Goal: Transaction & Acquisition: Book appointment/travel/reservation

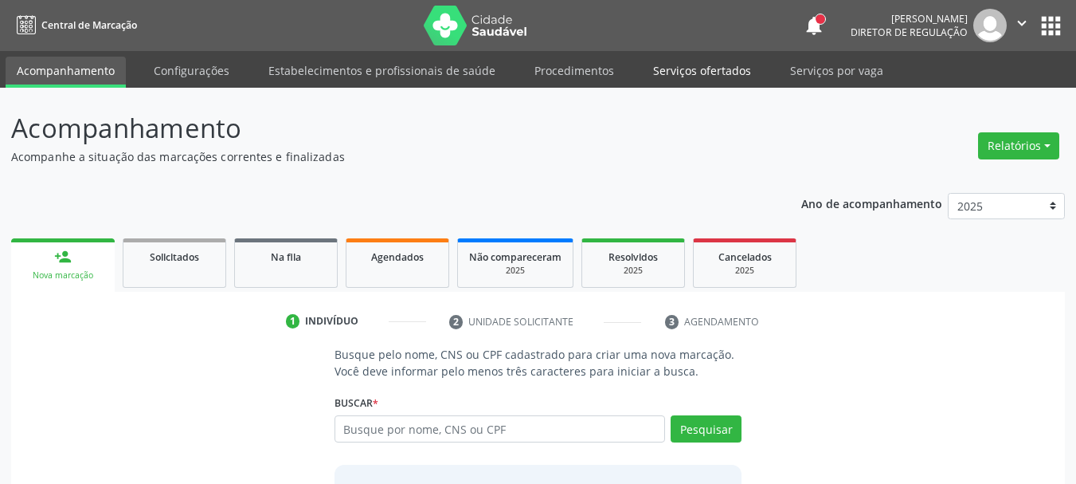
click at [724, 66] on link "Serviços ofertados" at bounding box center [702, 71] width 120 height 28
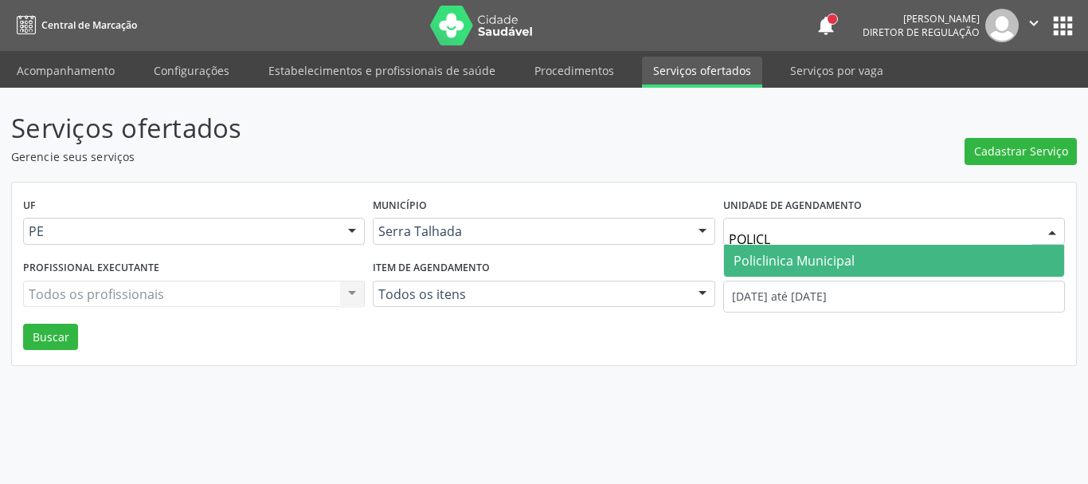
type input "POLICLI"
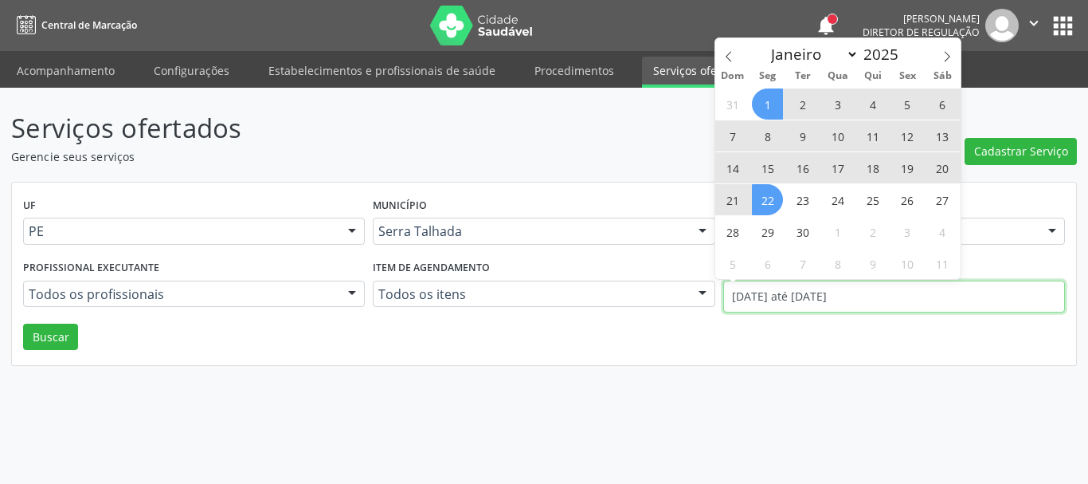
click at [803, 295] on input "[DATE] até [DATE]" at bounding box center [894, 296] width 342 height 32
click at [724, 52] on icon at bounding box center [728, 56] width 11 height 11
select select "7"
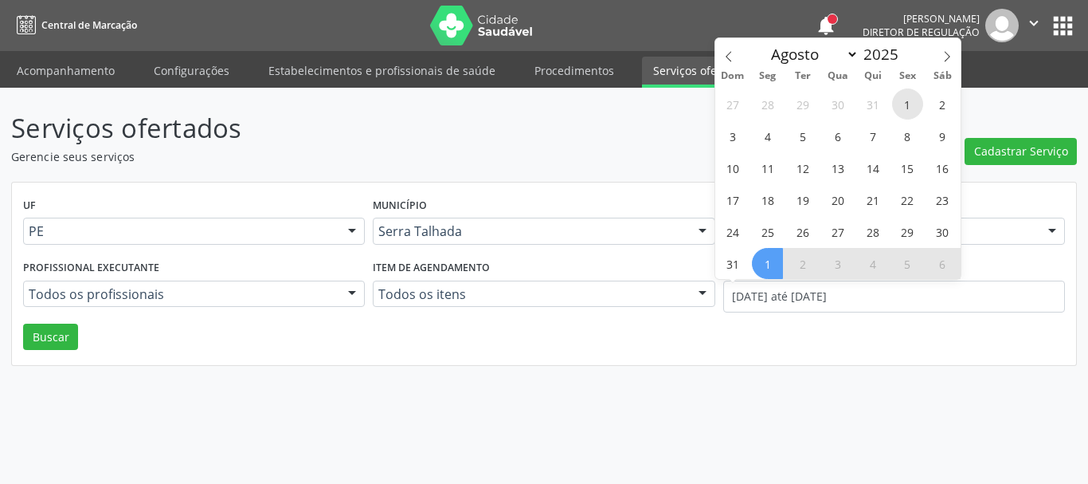
click at [912, 100] on span "1" at bounding box center [907, 103] width 31 height 31
type input "[DATE]"
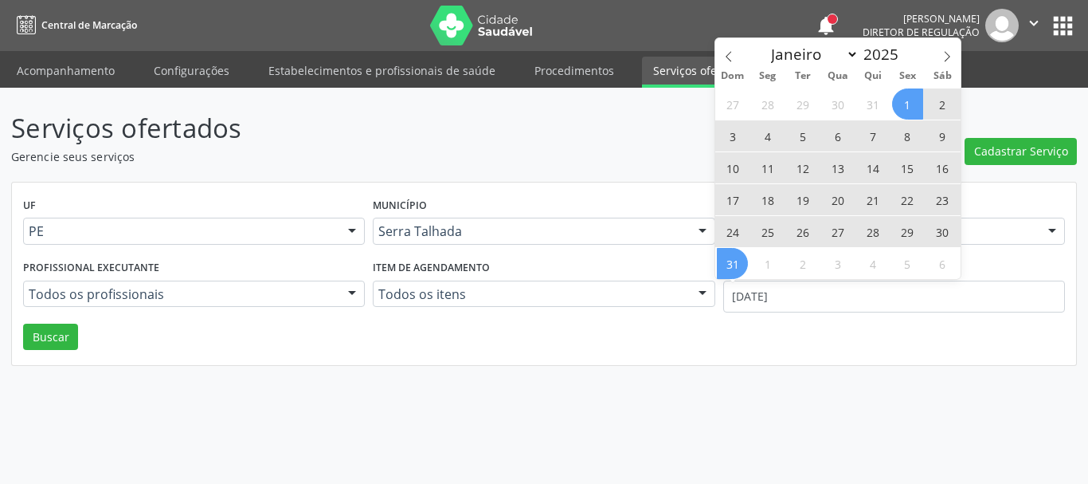
click at [739, 264] on span "31" at bounding box center [732, 263] width 31 height 31
click at [774, 288] on input "[DATE] até [DATE]" at bounding box center [894, 296] width 342 height 32
click at [945, 49] on span at bounding box center [947, 51] width 27 height 27
select select "8"
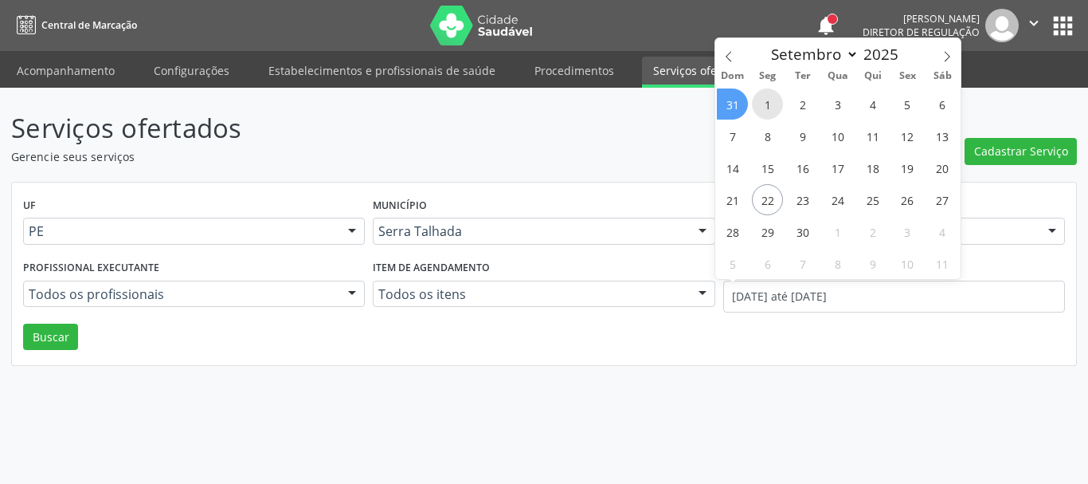
click at [777, 107] on span "1" at bounding box center [767, 103] width 31 height 31
type input "[DATE]"
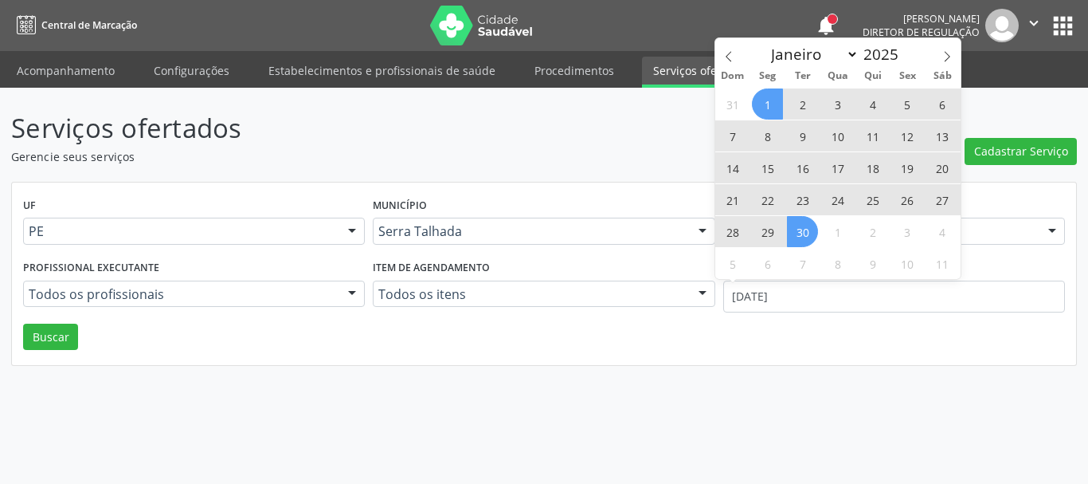
click at [799, 230] on span "30" at bounding box center [802, 231] width 31 height 31
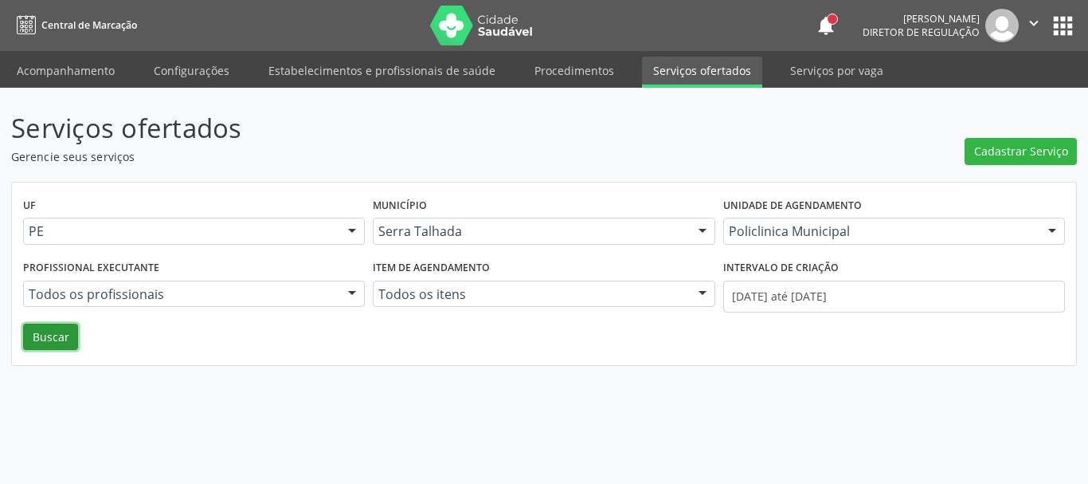
click at [72, 343] on button "Buscar" at bounding box center [50, 336] width 55 height 27
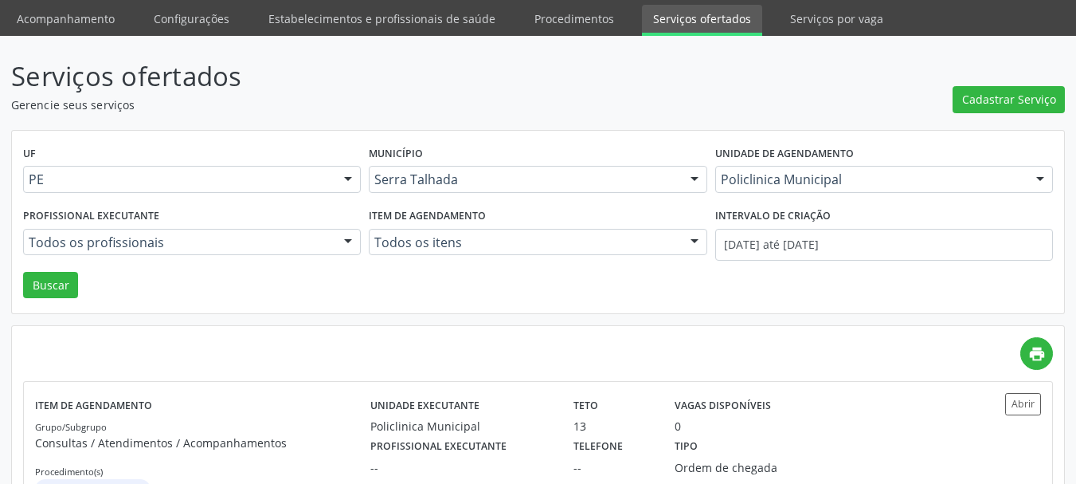
scroll to position [80, 0]
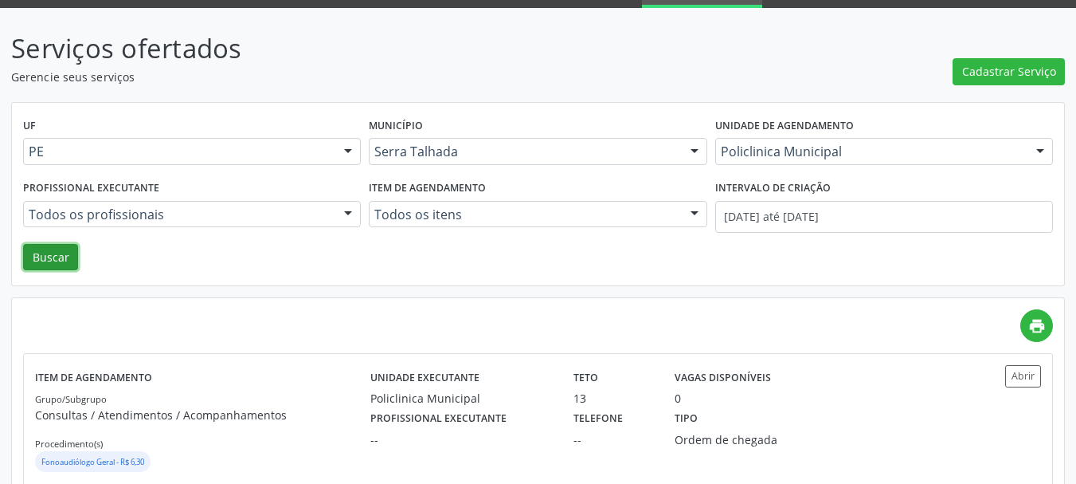
click at [47, 253] on button "Buscar" at bounding box center [50, 257] width 55 height 27
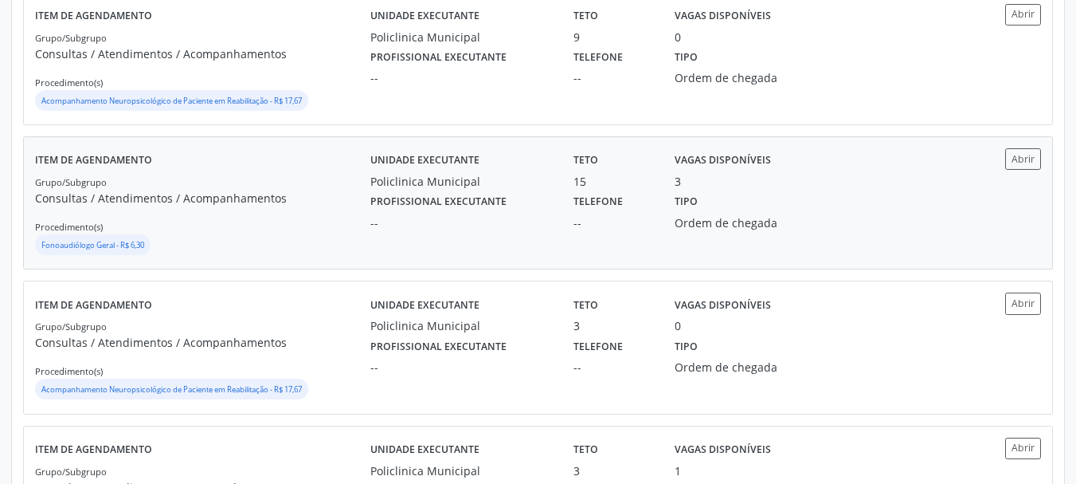
scroll to position [558, 0]
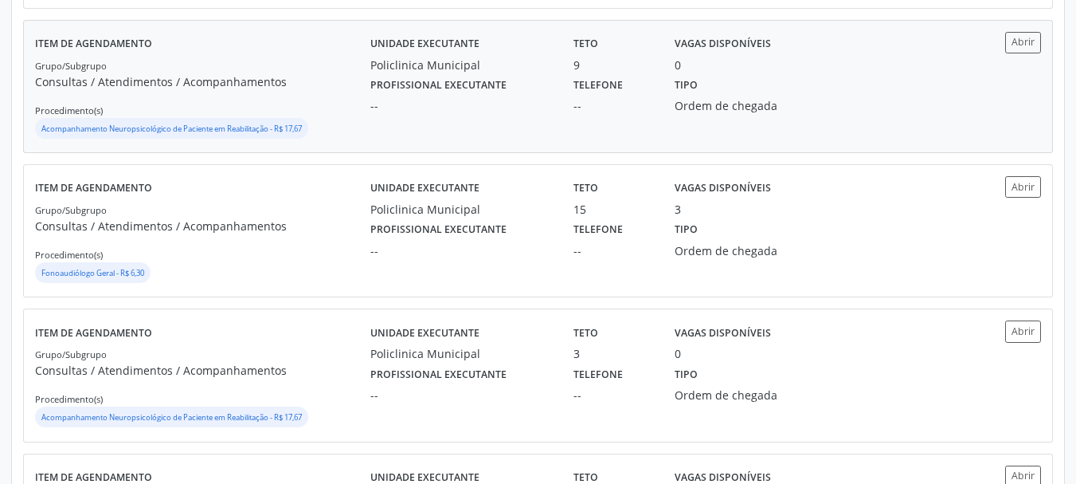
click at [539, 86] on div "Profissional executante --" at bounding box center [460, 93] width 203 height 41
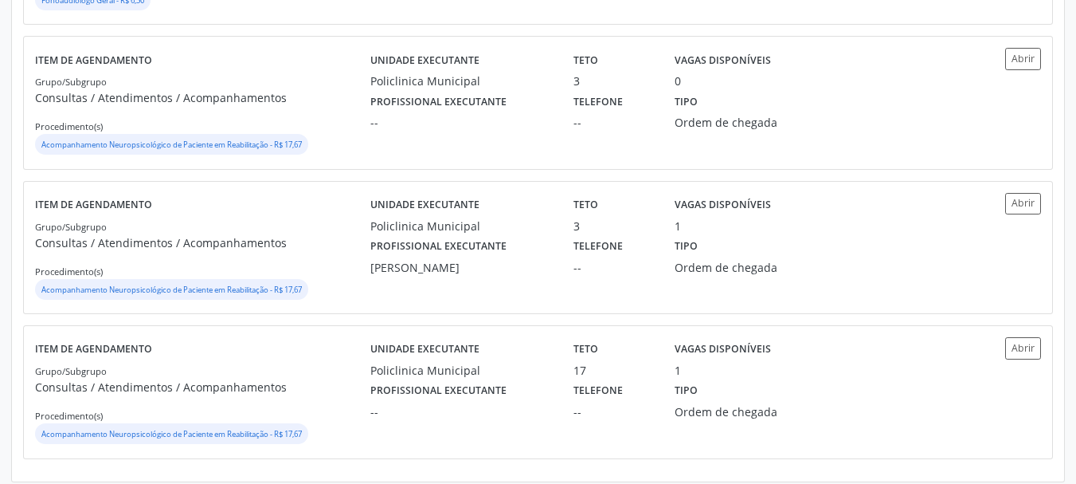
scroll to position [840, 0]
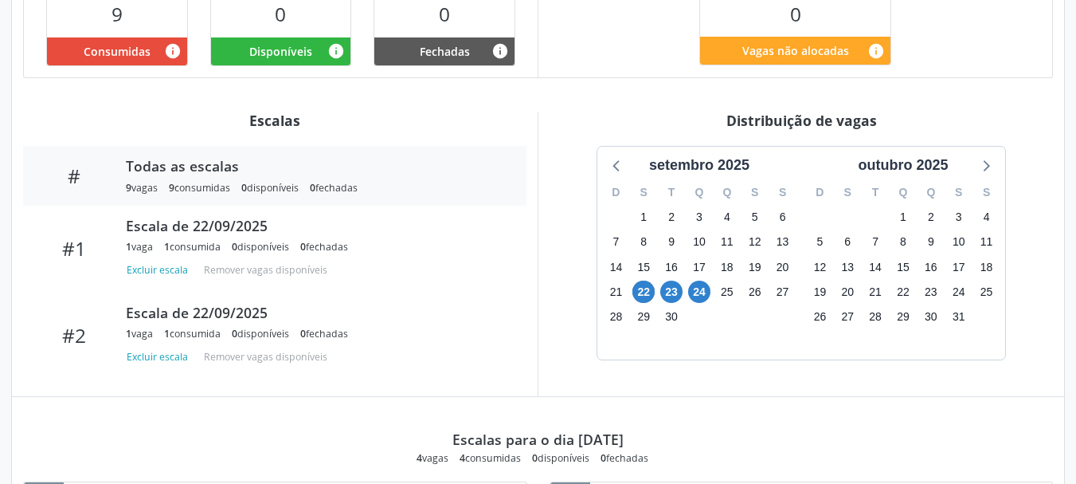
scroll to position [558, 0]
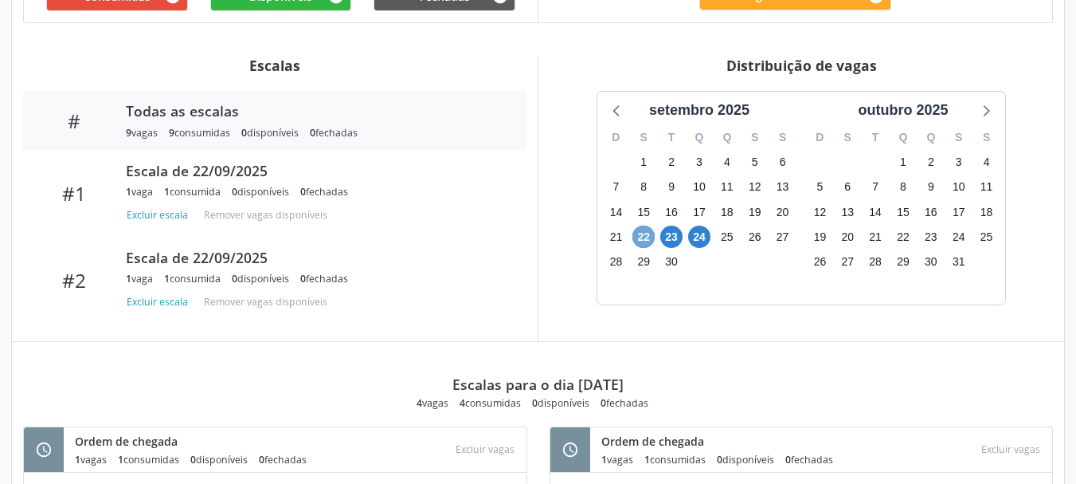
click at [651, 225] on span "22" at bounding box center [644, 236] width 22 height 22
click at [668, 225] on span "23" at bounding box center [671, 236] width 22 height 22
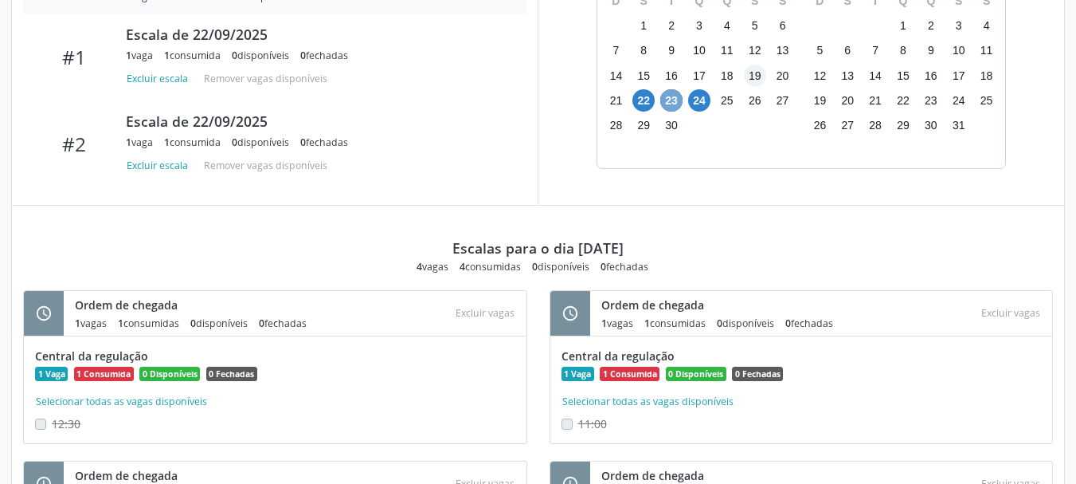
scroll to position [648, 0]
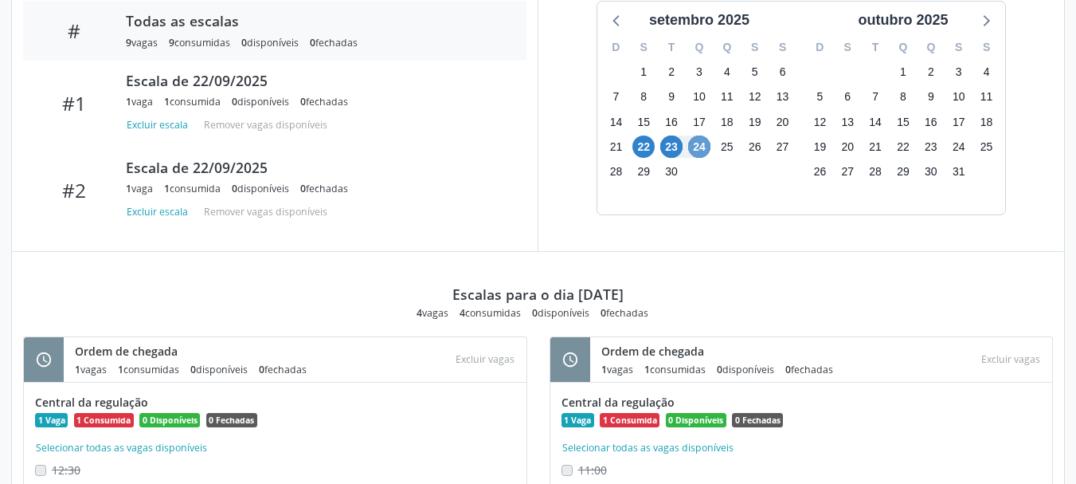
drag, startPoint x: 696, startPoint y: 141, endPoint x: 695, endPoint y: 131, distance: 9.6
click at [695, 140] on div "24" at bounding box center [699, 147] width 22 height 25
click at [695, 135] on span "24" at bounding box center [699, 146] width 22 height 22
click at [695, 84] on span "3" at bounding box center [699, 72] width 22 height 22
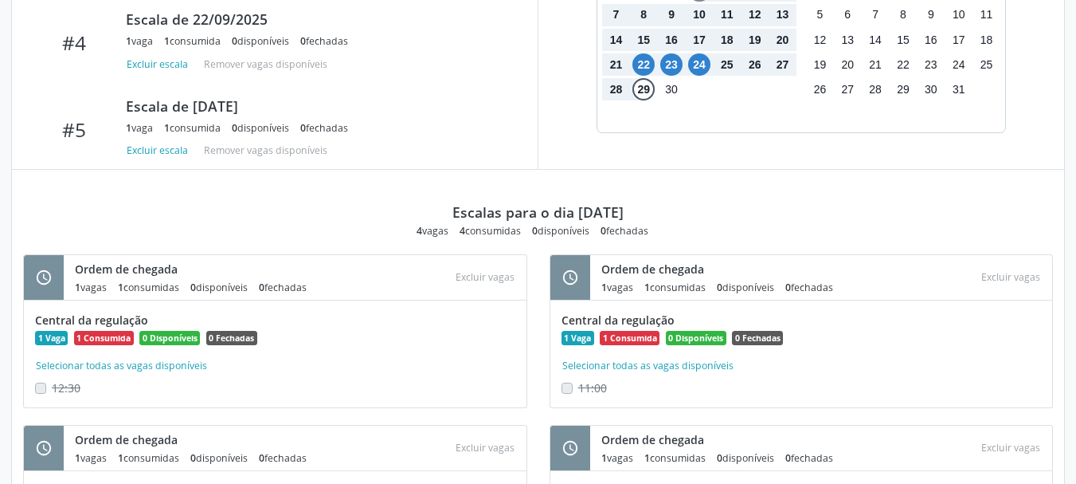
scroll to position [653, 0]
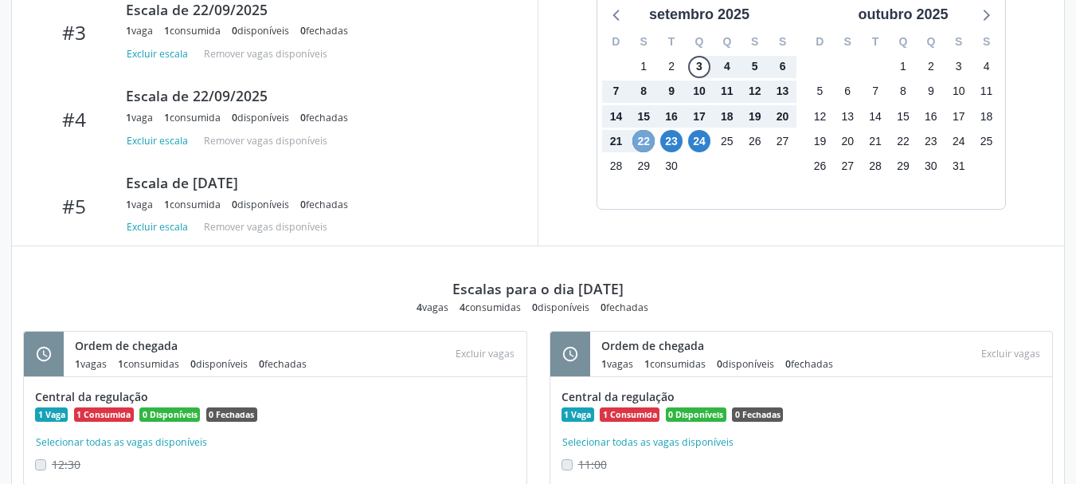
click at [647, 130] on span "22" at bounding box center [644, 141] width 22 height 22
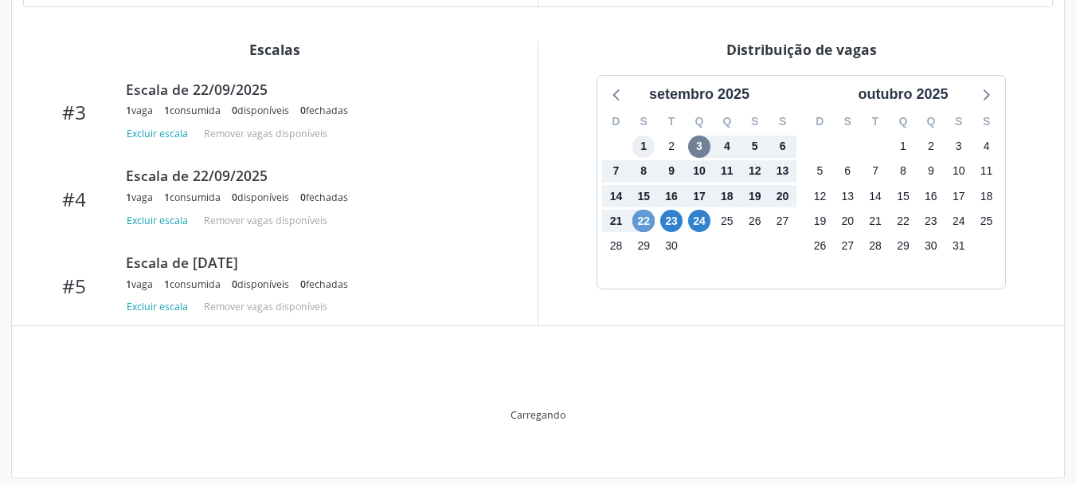
click at [647, 135] on span "1" at bounding box center [644, 146] width 22 height 22
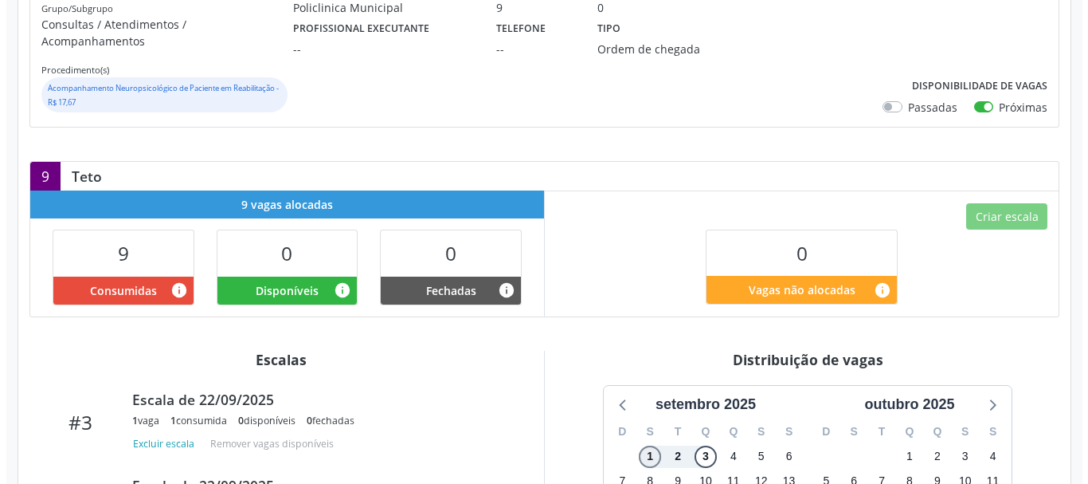
scroll to position [221, 0]
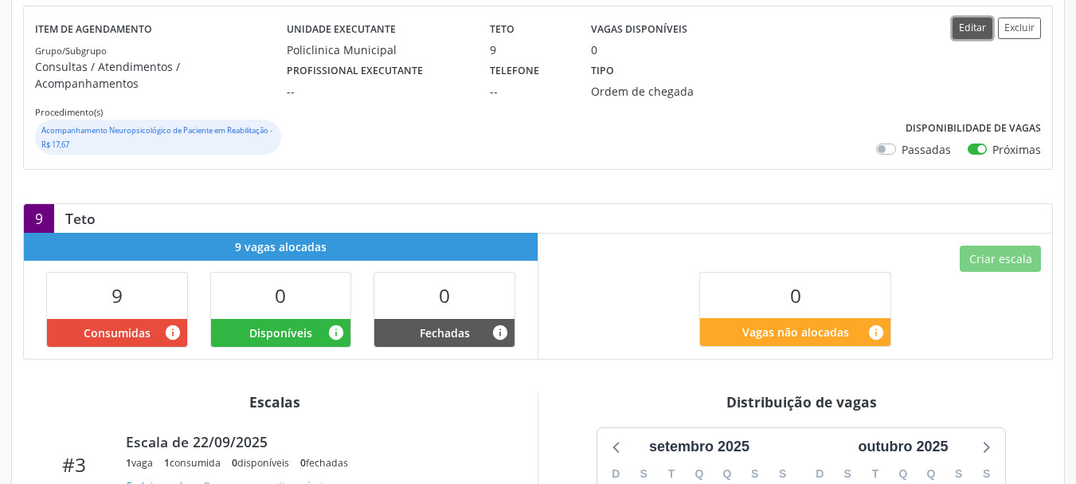
click at [968, 37] on button "Editar" at bounding box center [973, 29] width 40 height 22
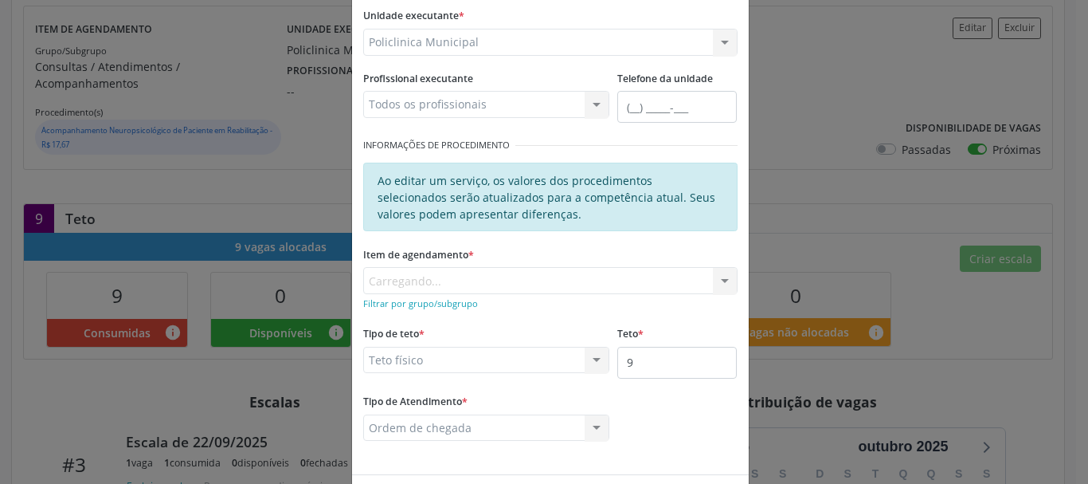
scroll to position [159, 0]
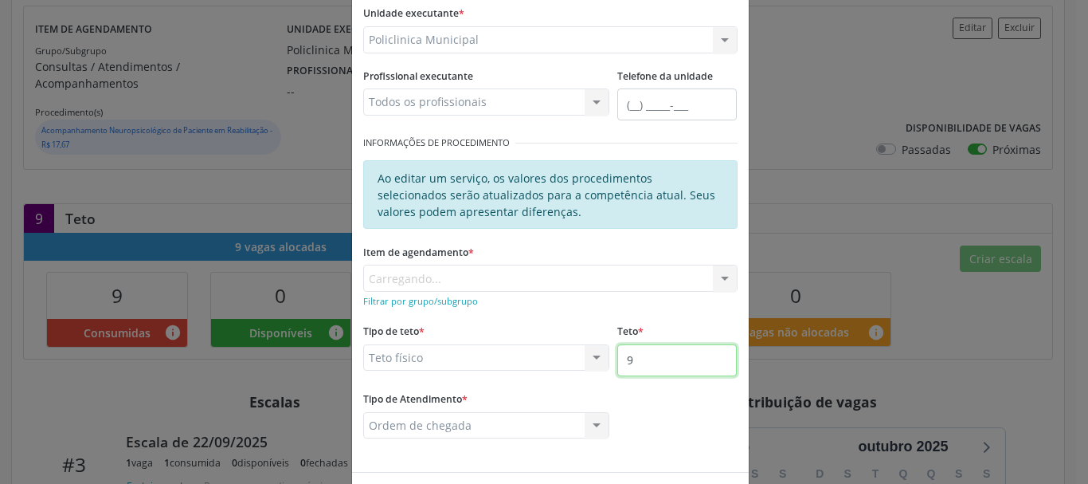
click at [650, 363] on input "9" at bounding box center [676, 360] width 119 height 32
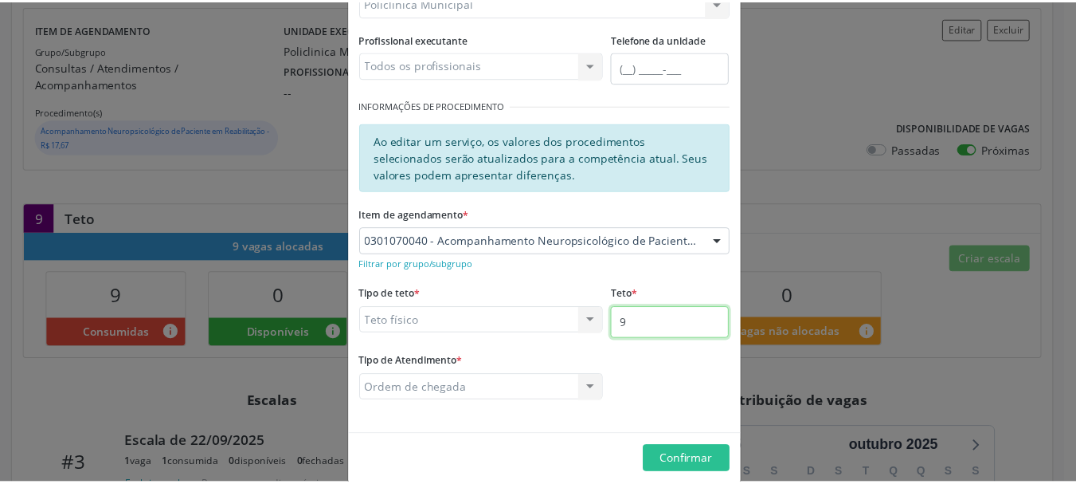
scroll to position [217, 0]
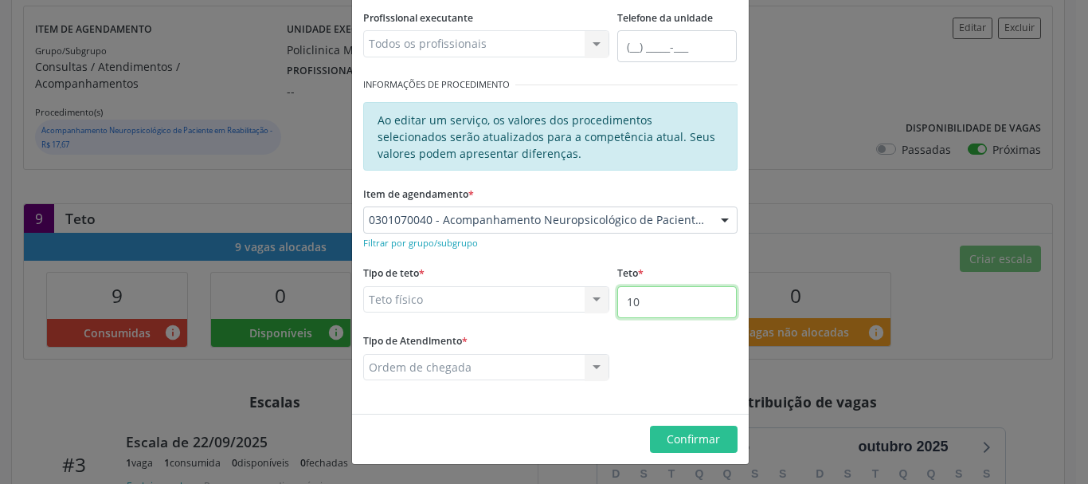
type input "10"
click at [629, 385] on div "Tipo de Atendimento * Ordem de chegada Ordem de chegada Horário agendado Nenhum…" at bounding box center [550, 365] width 382 height 73
click at [679, 442] on span "Confirmar" at bounding box center [693, 438] width 53 height 15
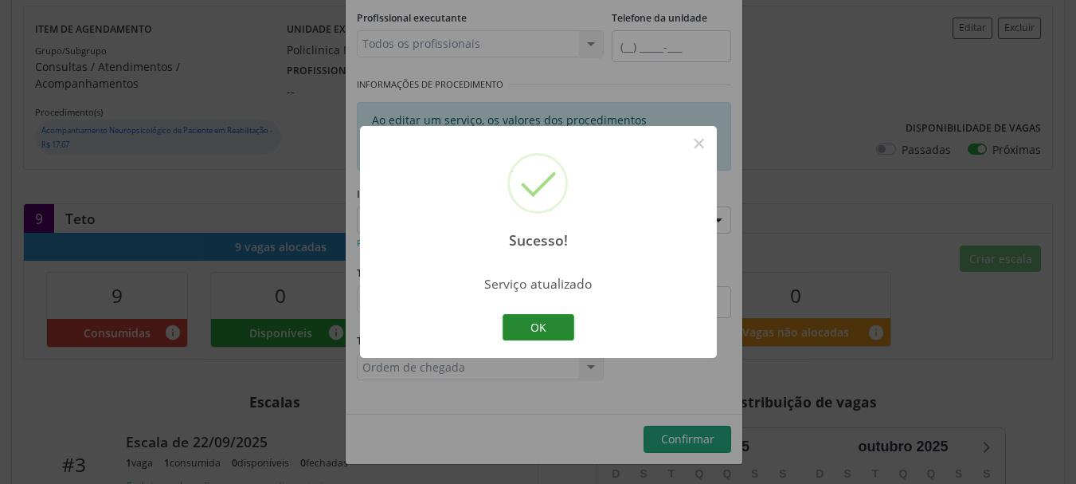
click at [566, 327] on button "OK" at bounding box center [539, 327] width 72 height 27
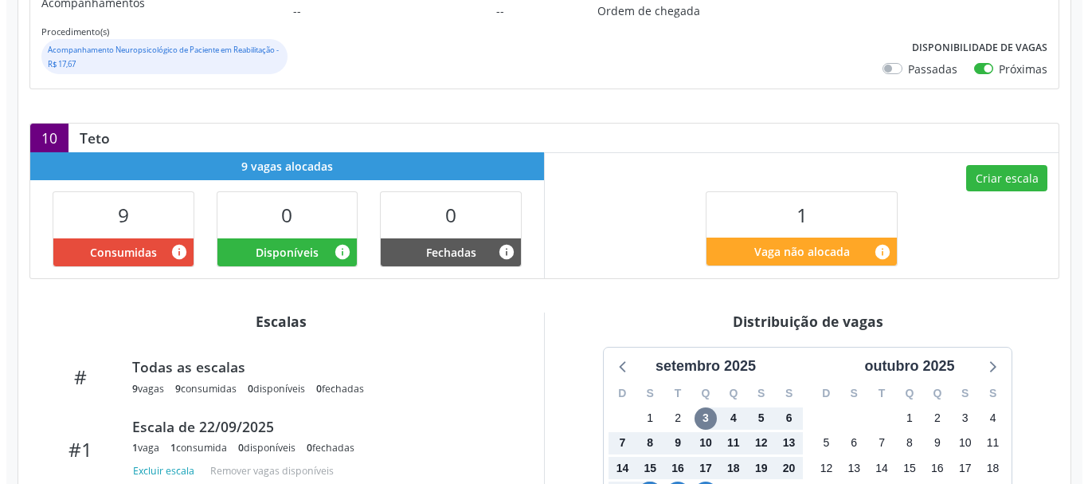
scroll to position [301, 0]
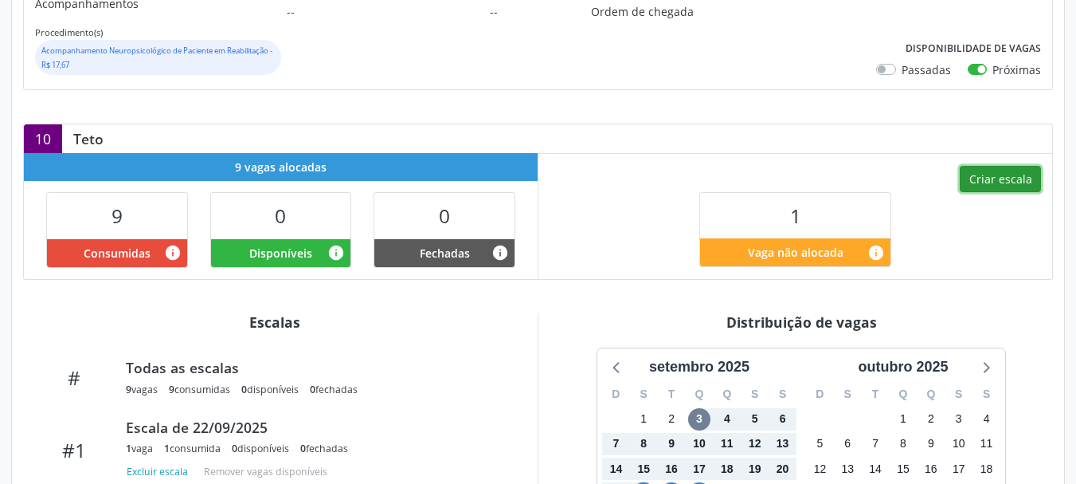
click at [1005, 166] on button "Criar escala" at bounding box center [1000, 179] width 81 height 27
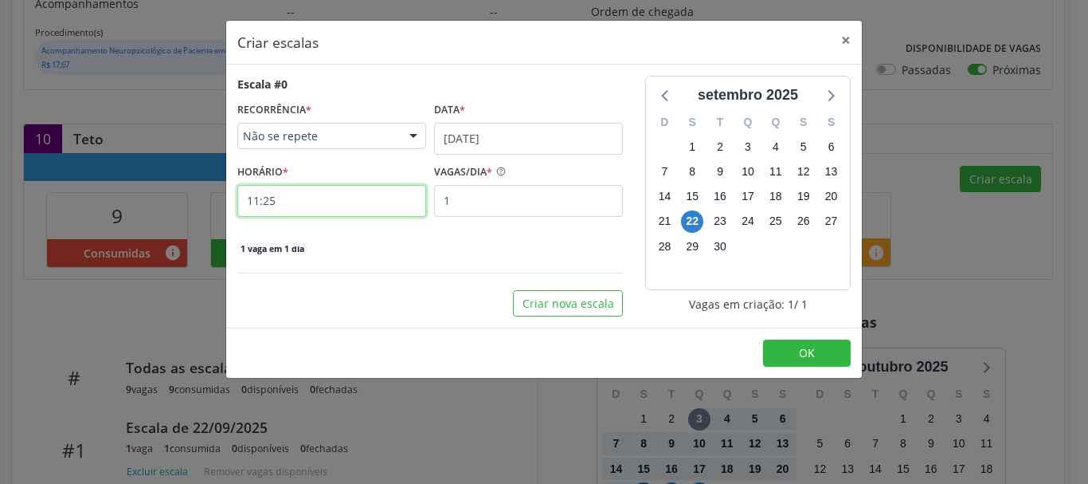
click at [276, 202] on input "11:25" at bounding box center [331, 201] width 189 height 32
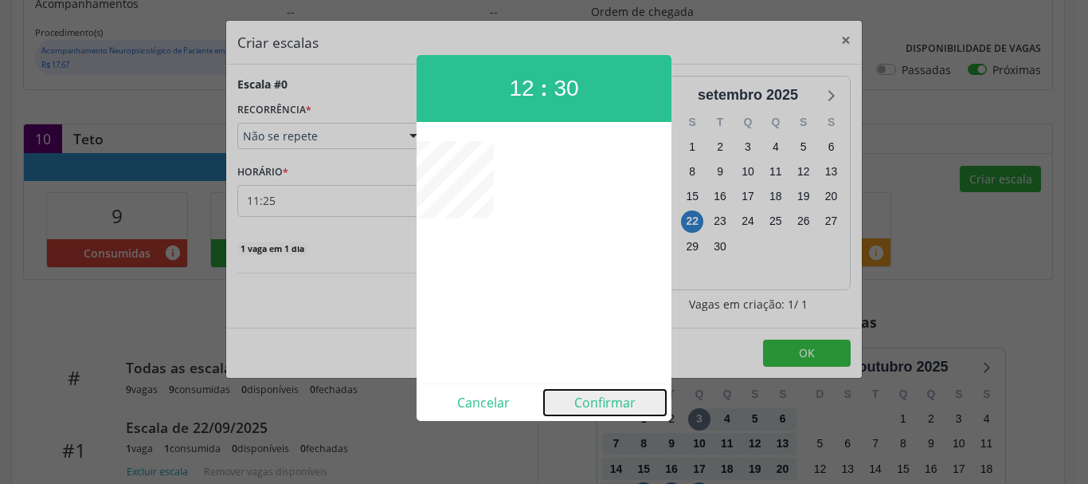
click at [585, 403] on button "Confirmar" at bounding box center [605, 402] width 122 height 25
type input "12:30"
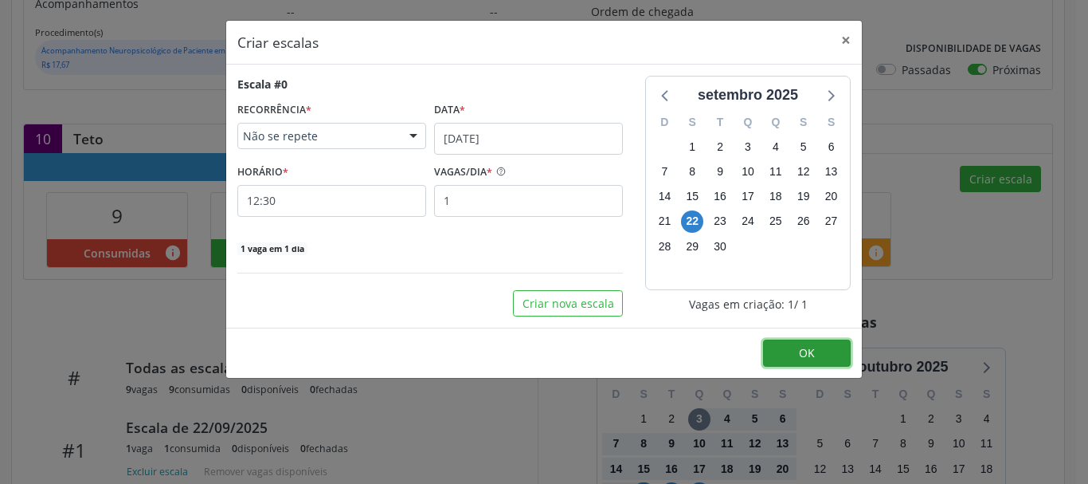
click at [786, 347] on button "OK" at bounding box center [807, 352] width 88 height 27
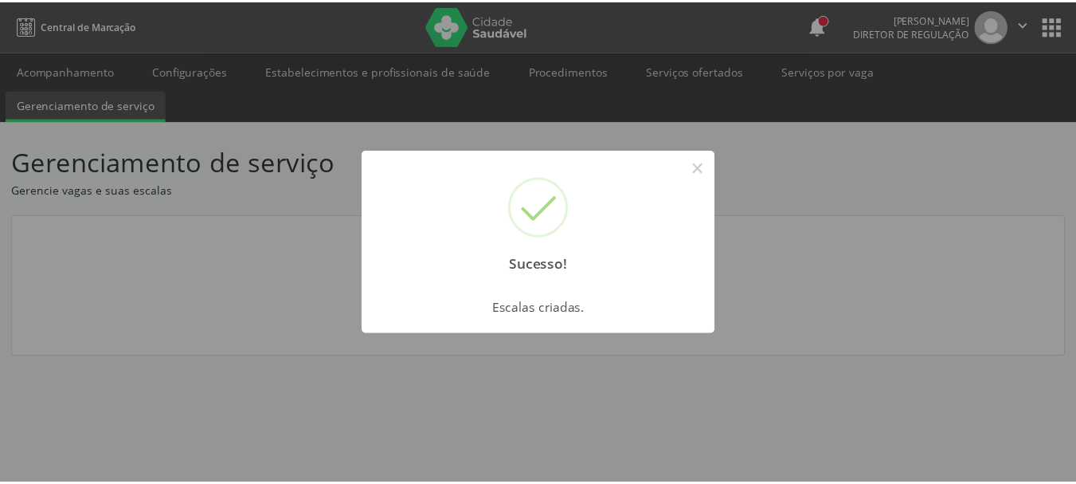
scroll to position [0, 0]
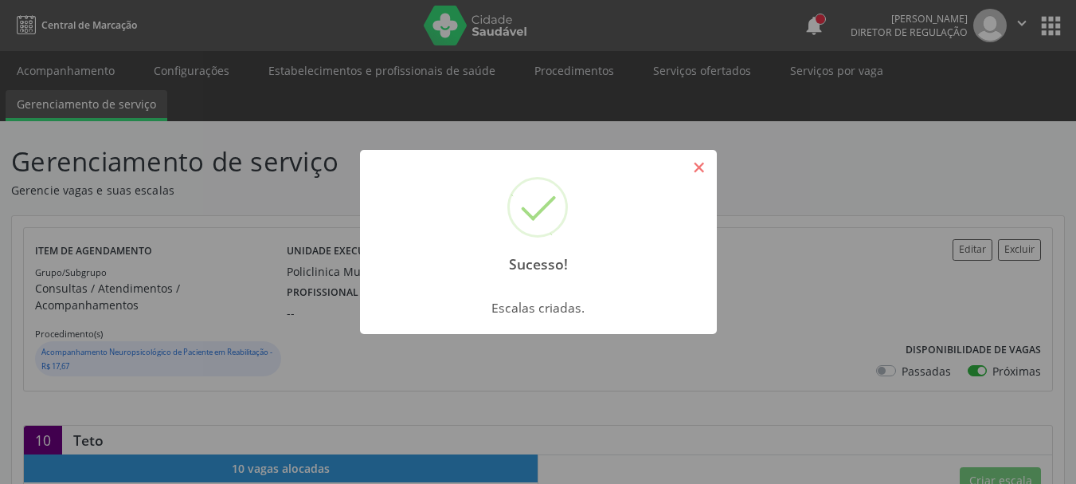
click at [702, 166] on button "×" at bounding box center [699, 167] width 27 height 27
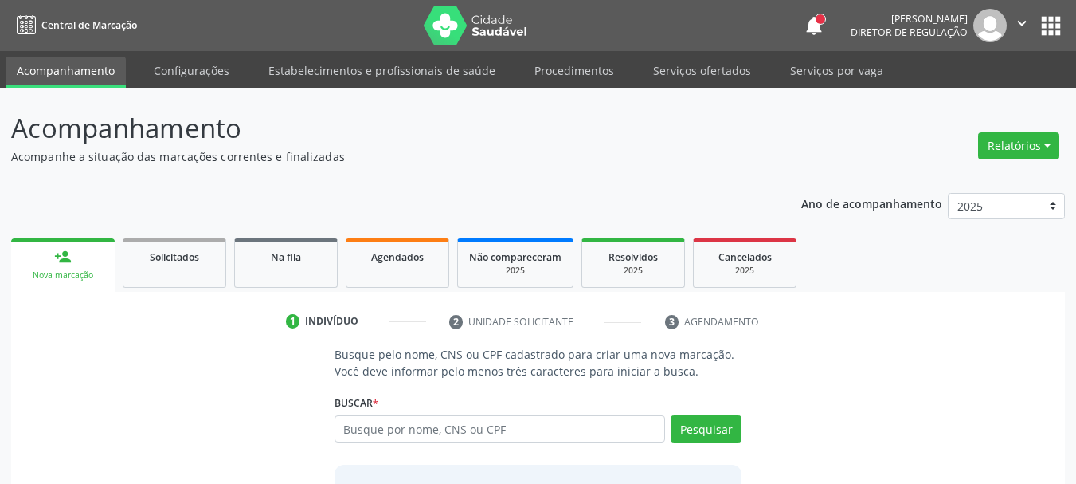
scroll to position [80, 0]
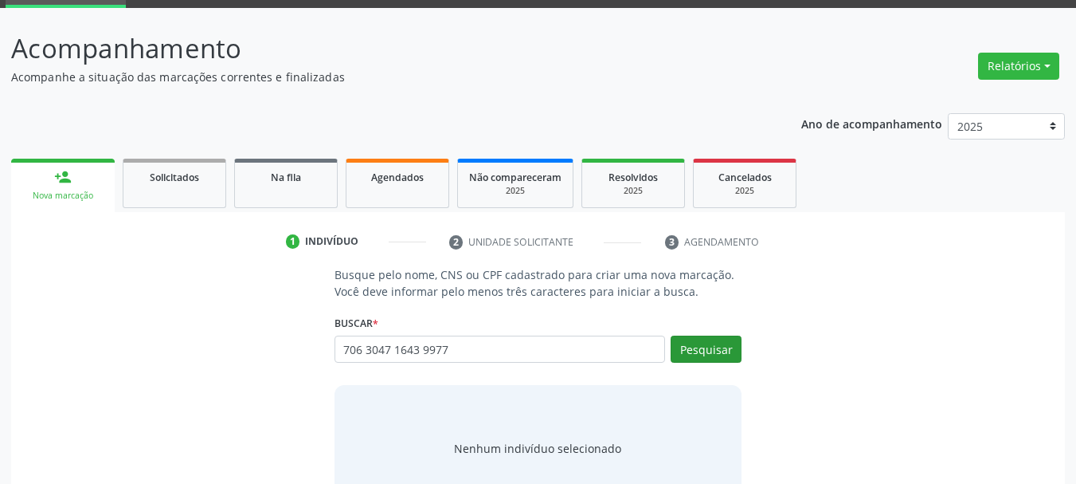
type input "706 3047 1643 9977"
click at [719, 353] on button "Pesquisar" at bounding box center [706, 348] width 71 height 27
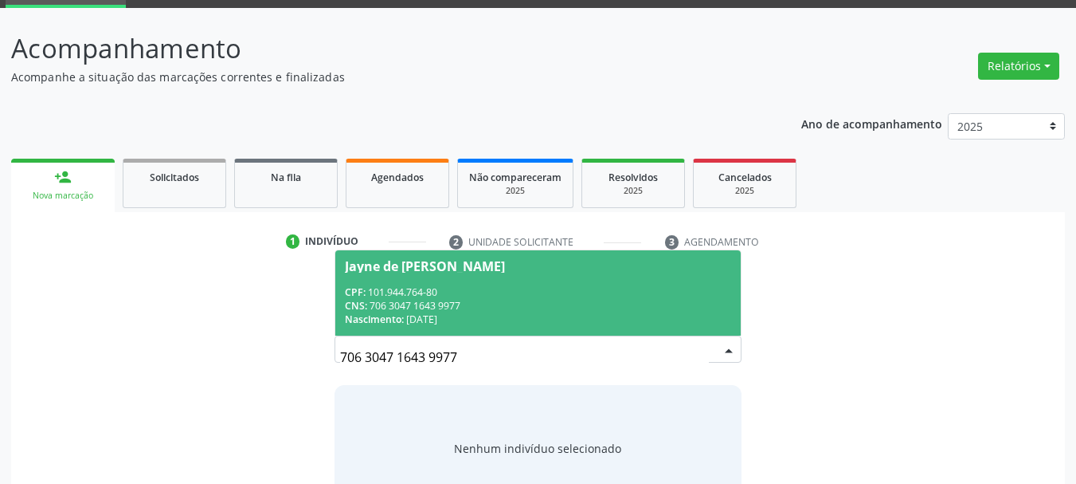
click at [563, 296] on div "CPF: 101.944.764-80" at bounding box center [538, 292] width 387 height 14
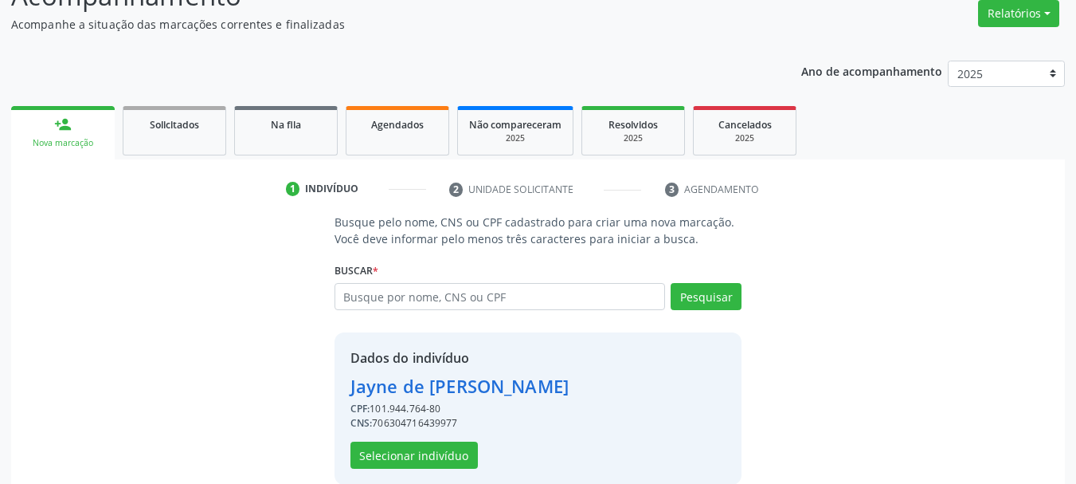
scroll to position [155, 0]
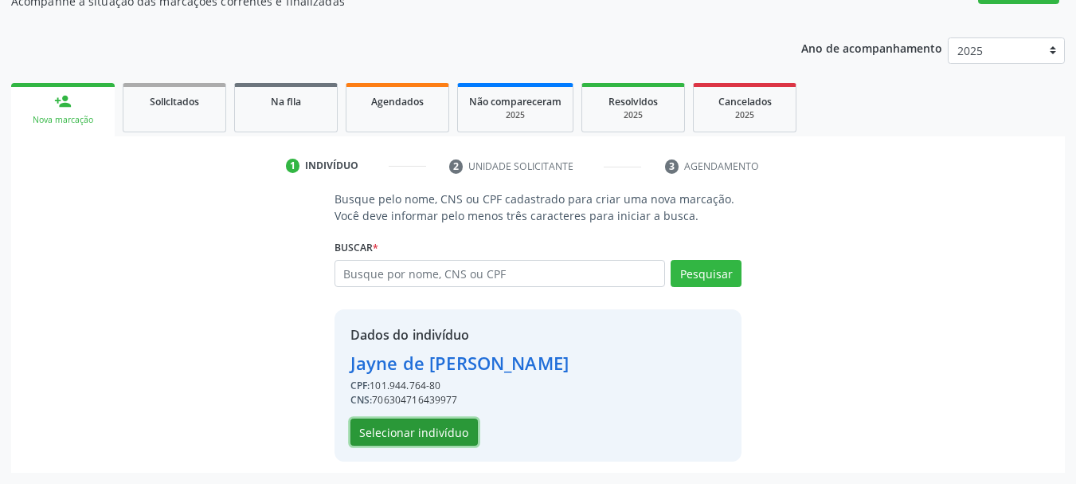
click at [404, 433] on button "Selecionar indivíduo" at bounding box center [414, 431] width 127 height 27
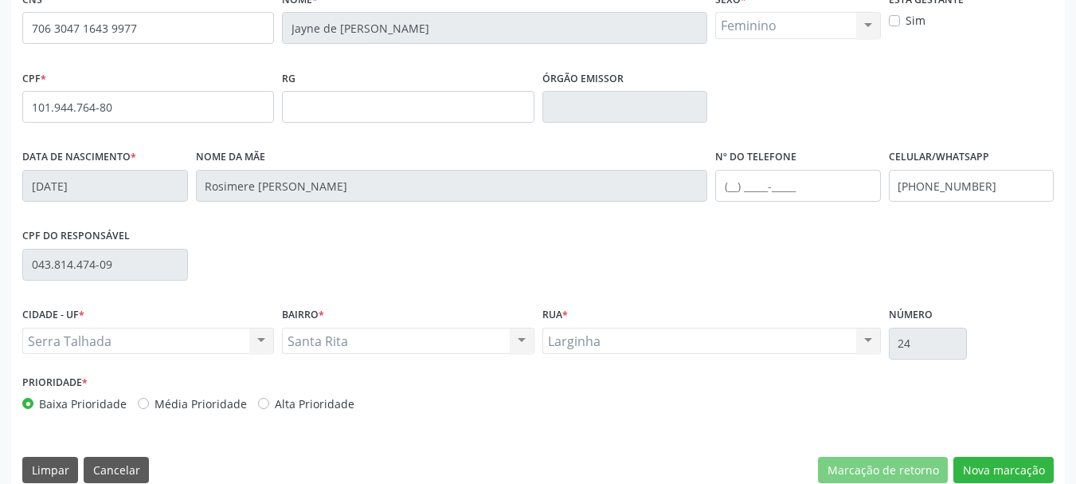
scroll to position [380, 0]
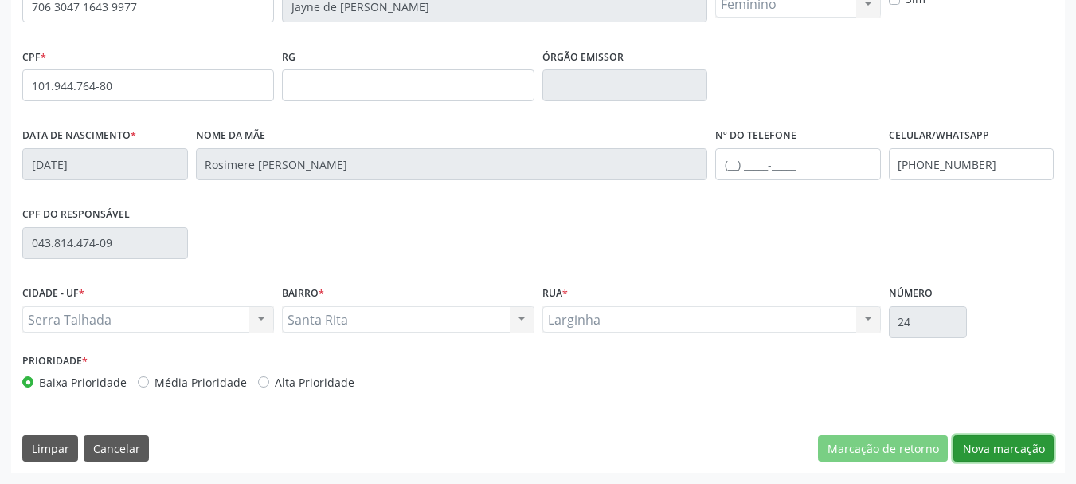
click at [1024, 454] on button "Nova marcação" at bounding box center [1004, 448] width 100 height 27
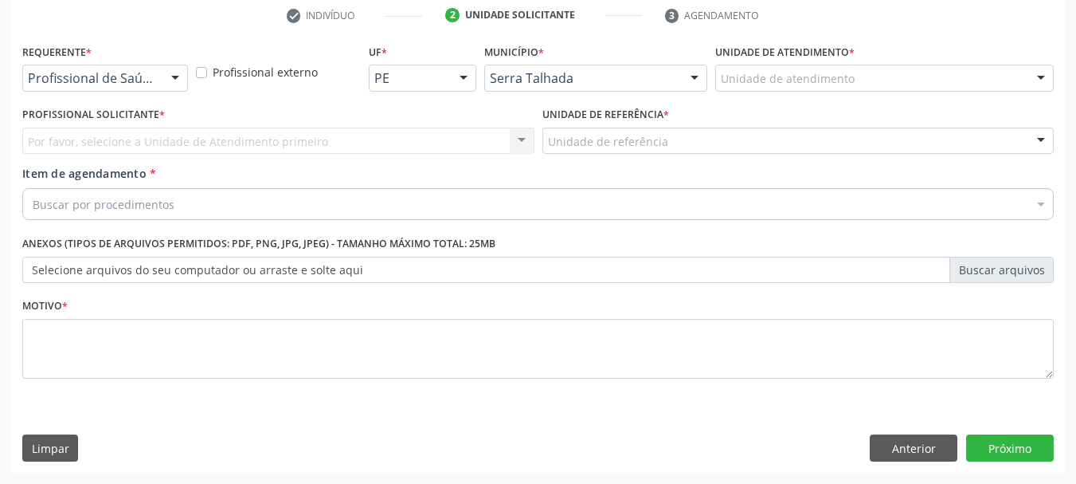
scroll to position [306, 0]
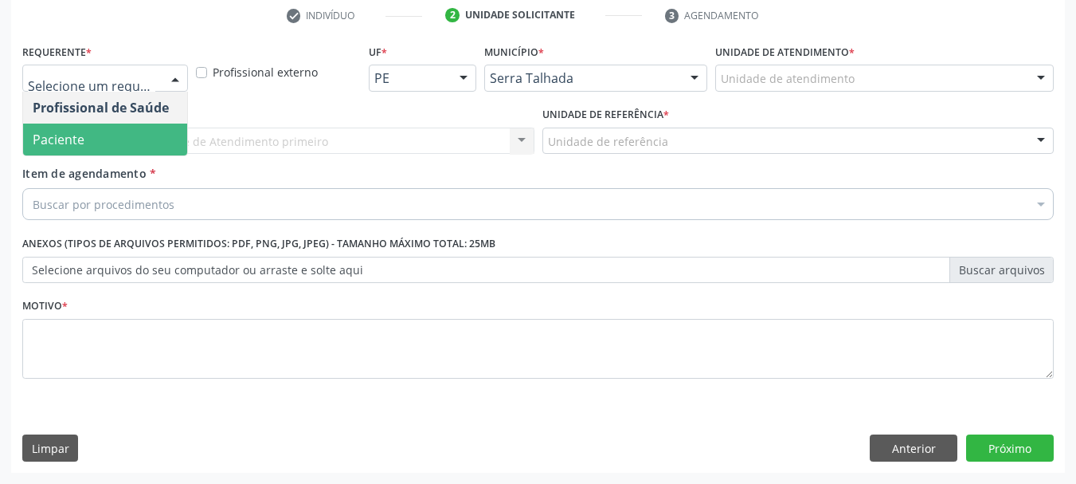
click at [113, 132] on span "Paciente" at bounding box center [105, 139] width 164 height 32
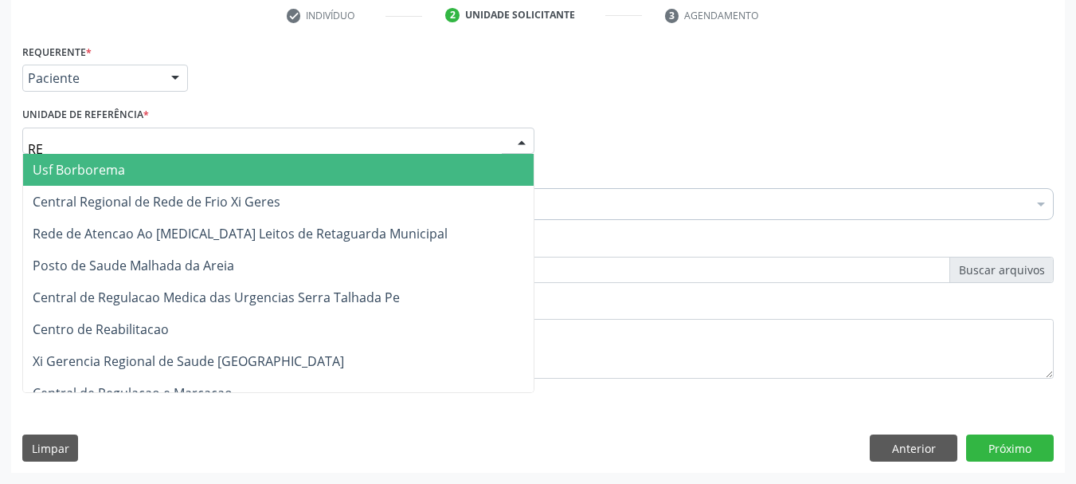
type input "REA"
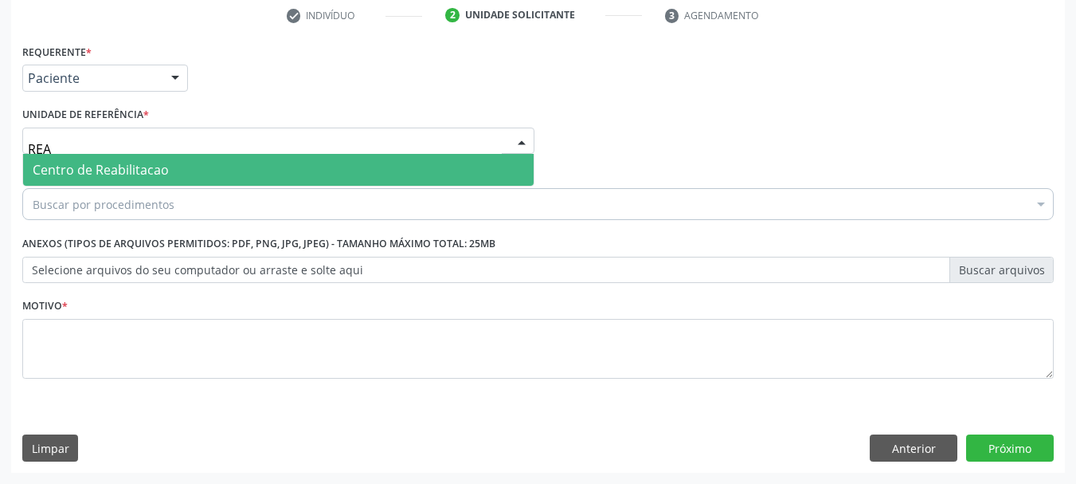
click at [112, 169] on span "Centro de Reabilitacao" at bounding box center [101, 170] width 136 height 18
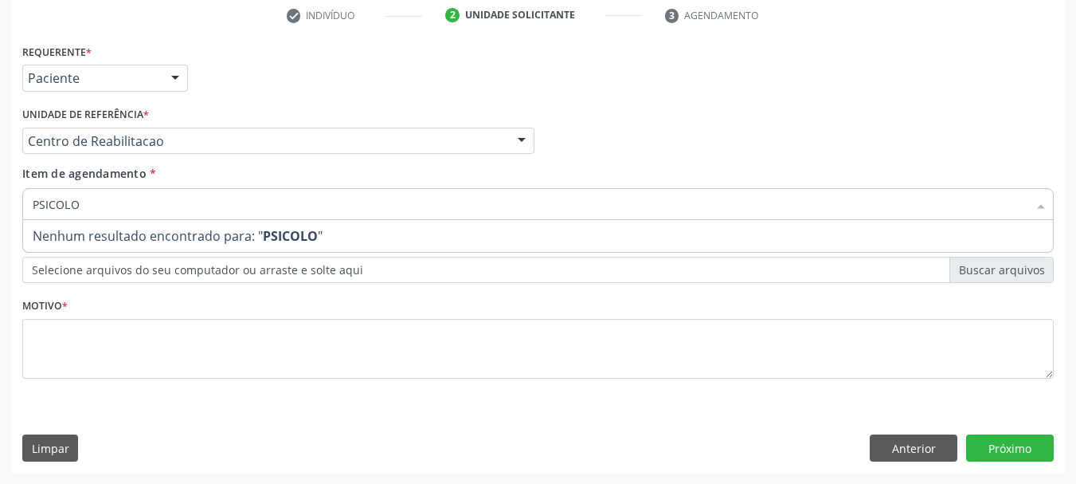
type input "PSICOL"
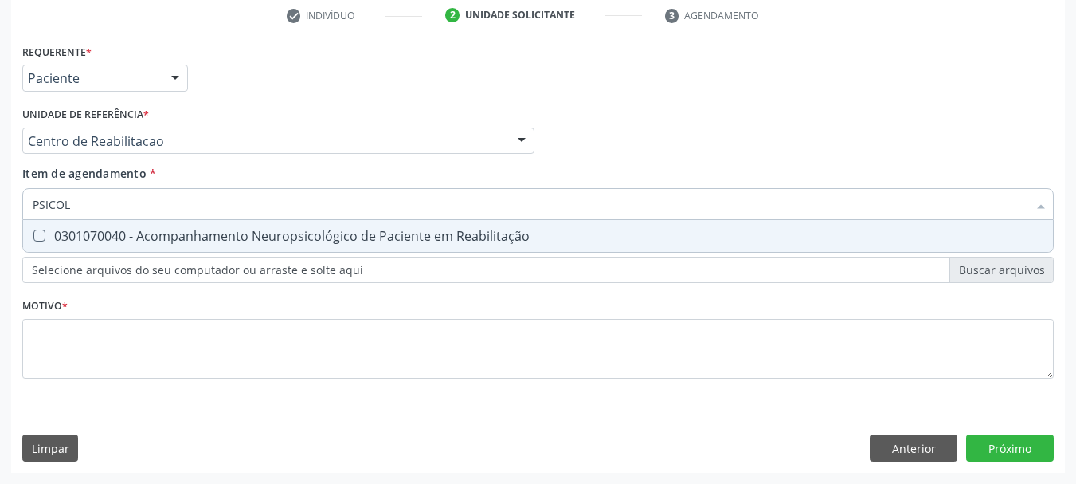
click at [119, 242] on div "0301070040 - Acompanhamento Neuropsicológico de Paciente em Reabilitação" at bounding box center [538, 235] width 1011 height 13
checkbox Reabilitação "true"
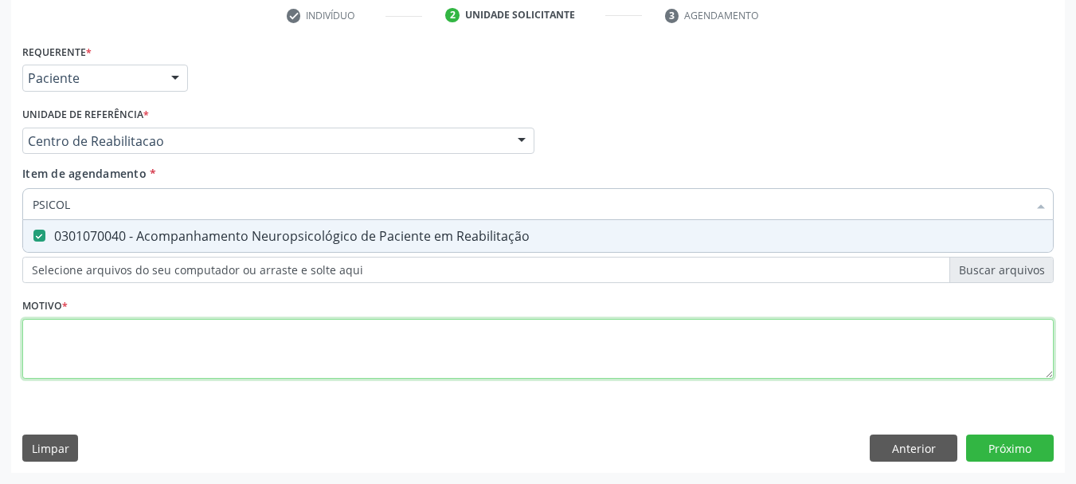
click at [122, 346] on div "Requerente * Paciente Profissional de Saúde Paciente Nenhum resultado encontrad…" at bounding box center [538, 220] width 1032 height 361
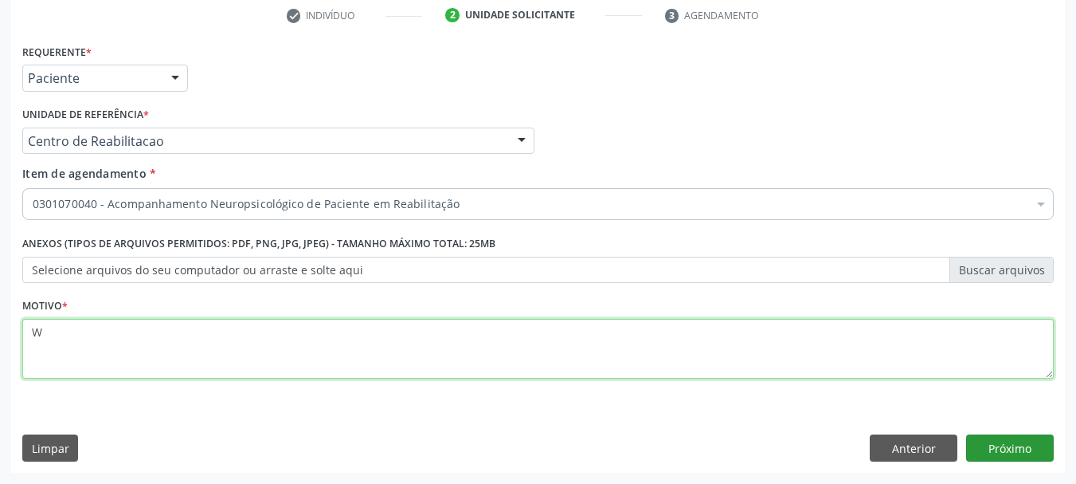
type textarea "W"
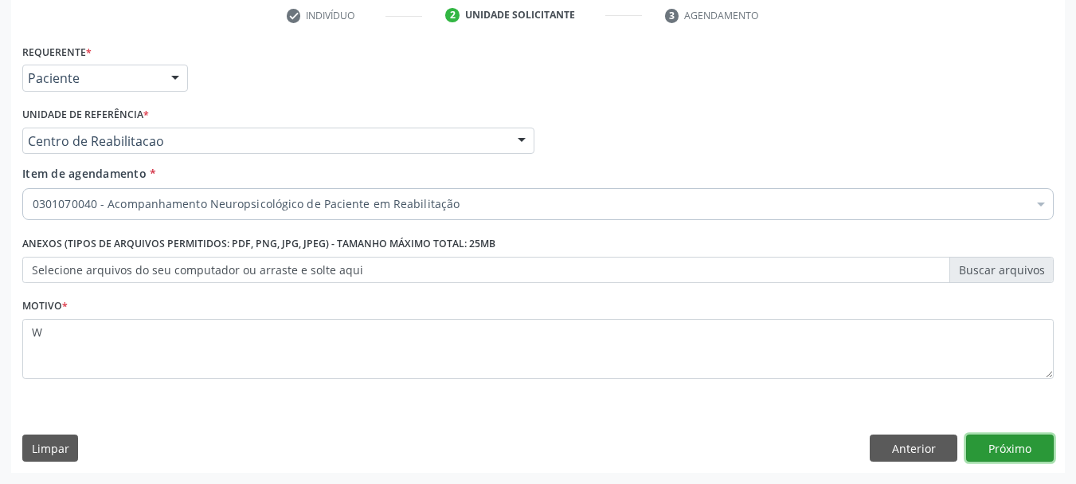
click at [1052, 448] on button "Próximo" at bounding box center [1010, 447] width 88 height 27
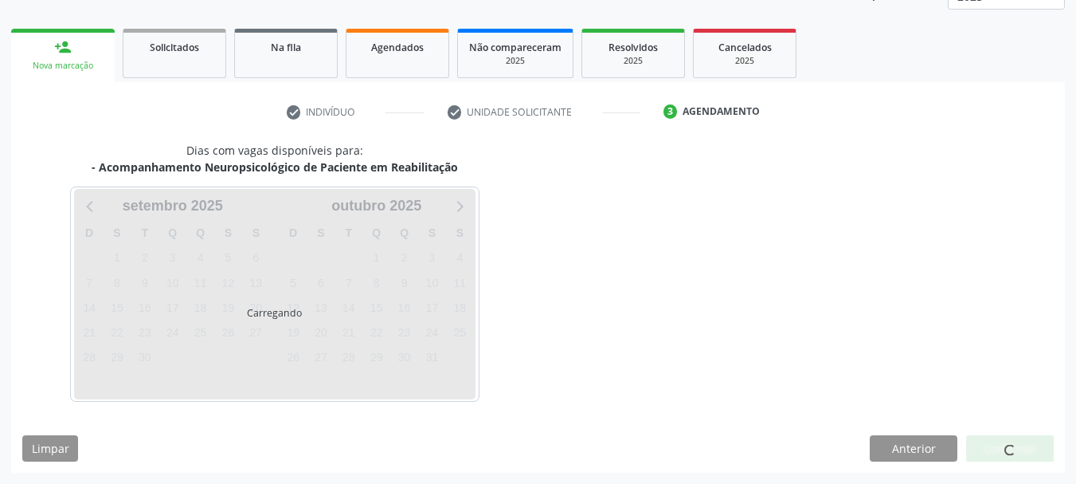
scroll to position [210, 0]
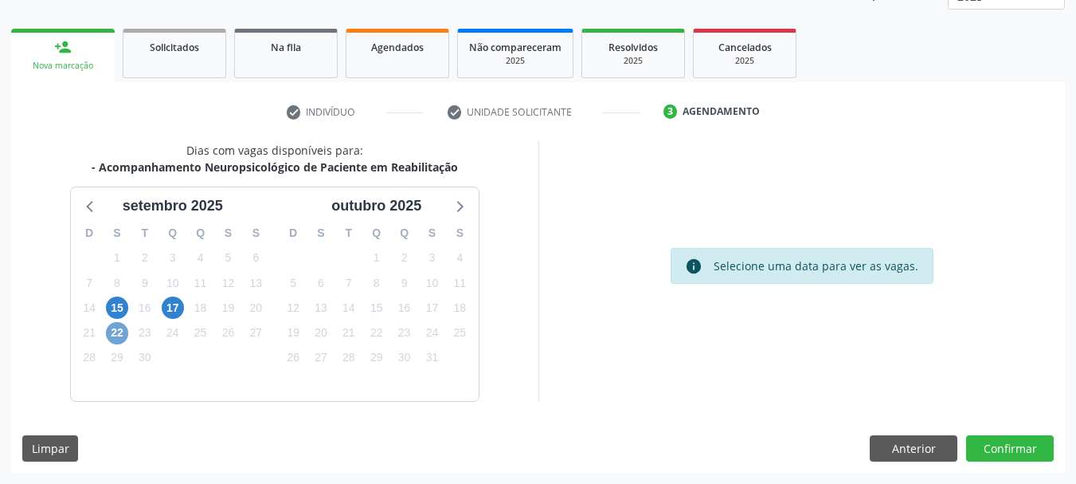
click at [122, 337] on span "22" at bounding box center [117, 333] width 22 height 22
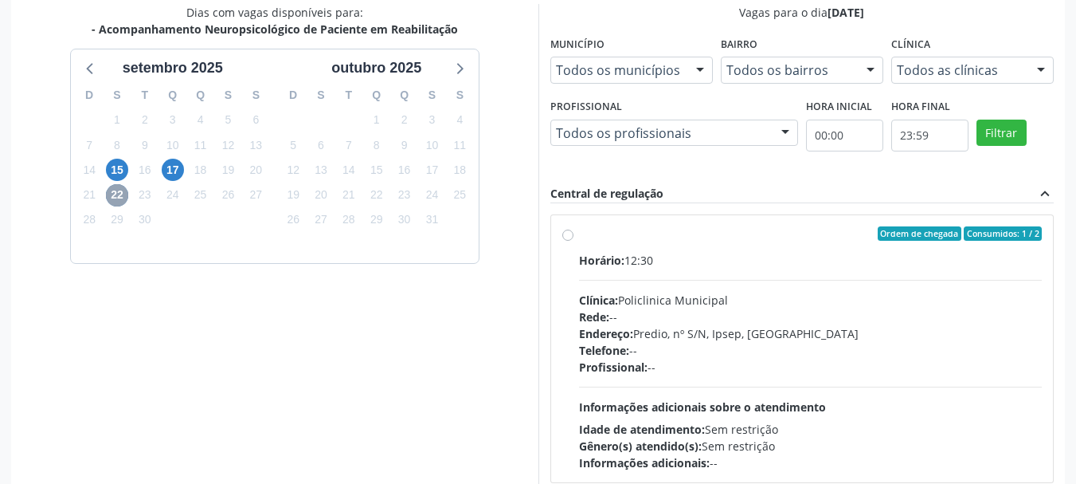
scroll to position [440, 0]
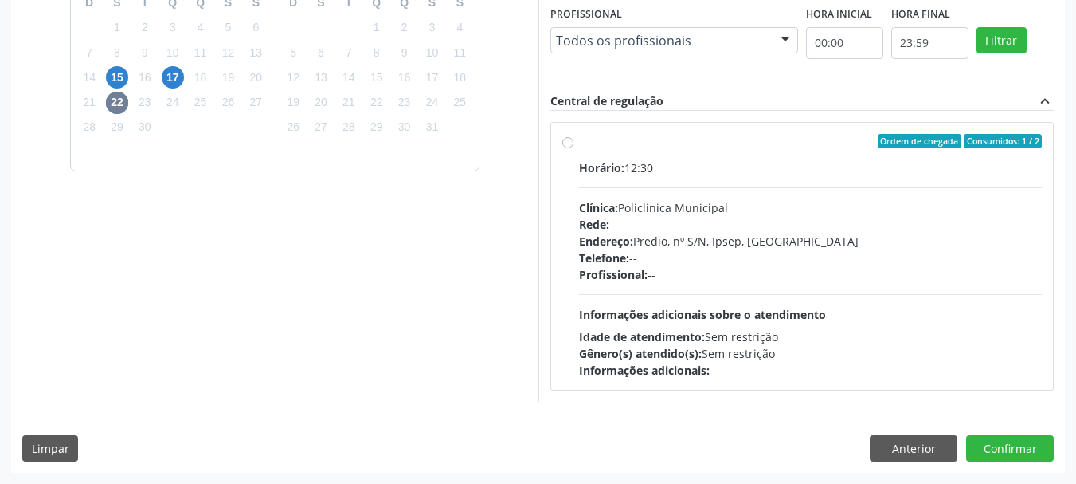
click at [583, 319] on span "Informações adicionais sobre o atendimento" at bounding box center [702, 314] width 247 height 15
click at [574, 148] on input "Ordem de chegada Consumidos: 1 / 2 Horário: 12:30 Clínica: Policlinica Municipa…" at bounding box center [567, 141] width 11 height 14
radio input "true"
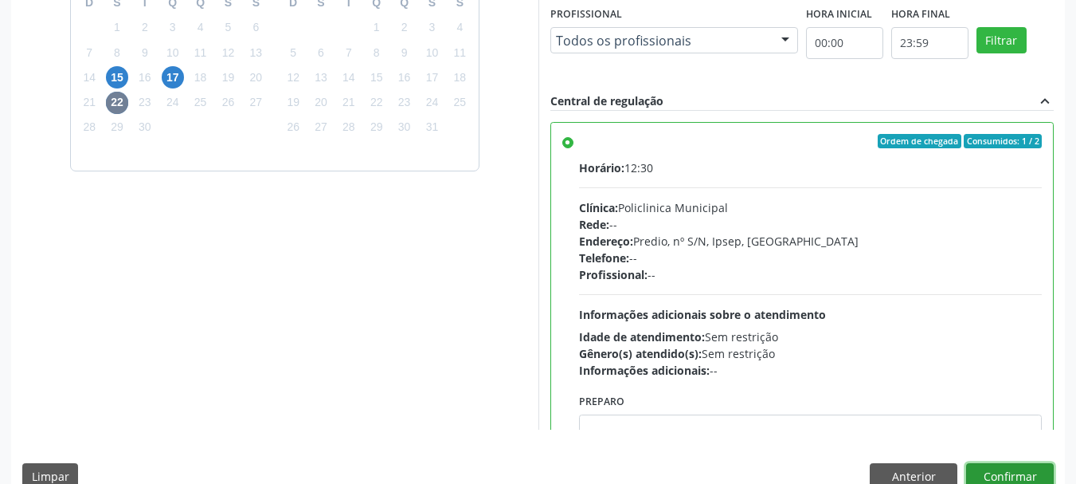
click at [1014, 476] on button "Confirmar" at bounding box center [1010, 476] width 88 height 27
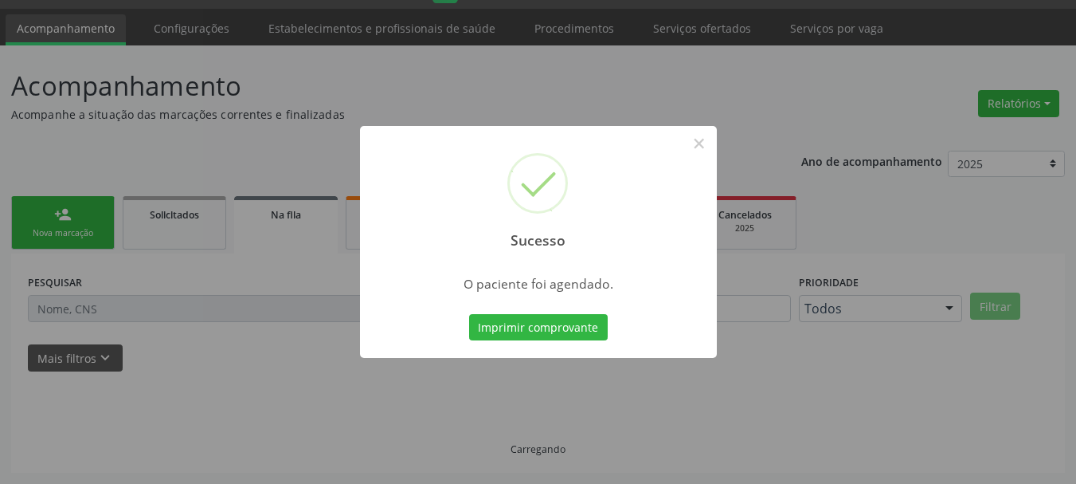
scroll to position [42, 0]
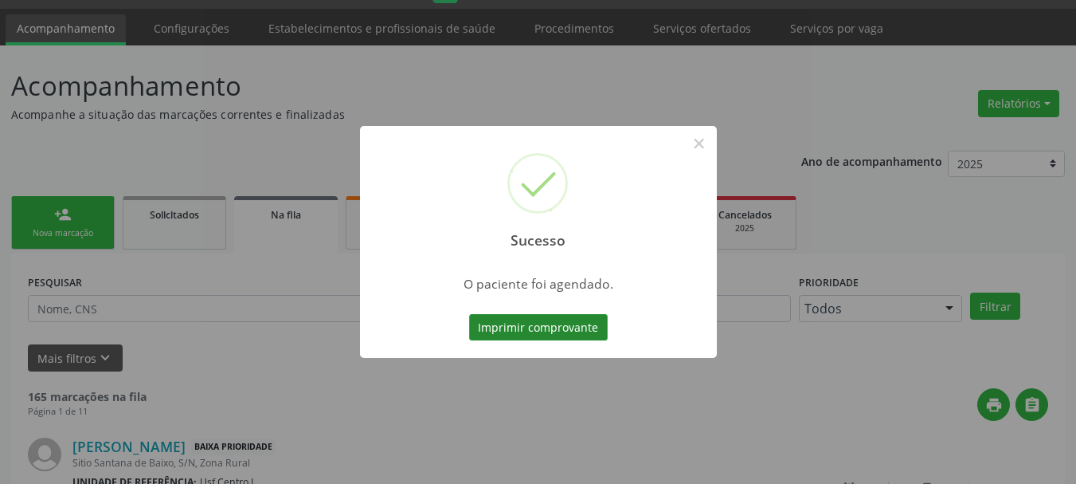
click at [532, 319] on button "Imprimir comprovante" at bounding box center [538, 327] width 139 height 27
